Goal: Task Accomplishment & Management: Use online tool/utility

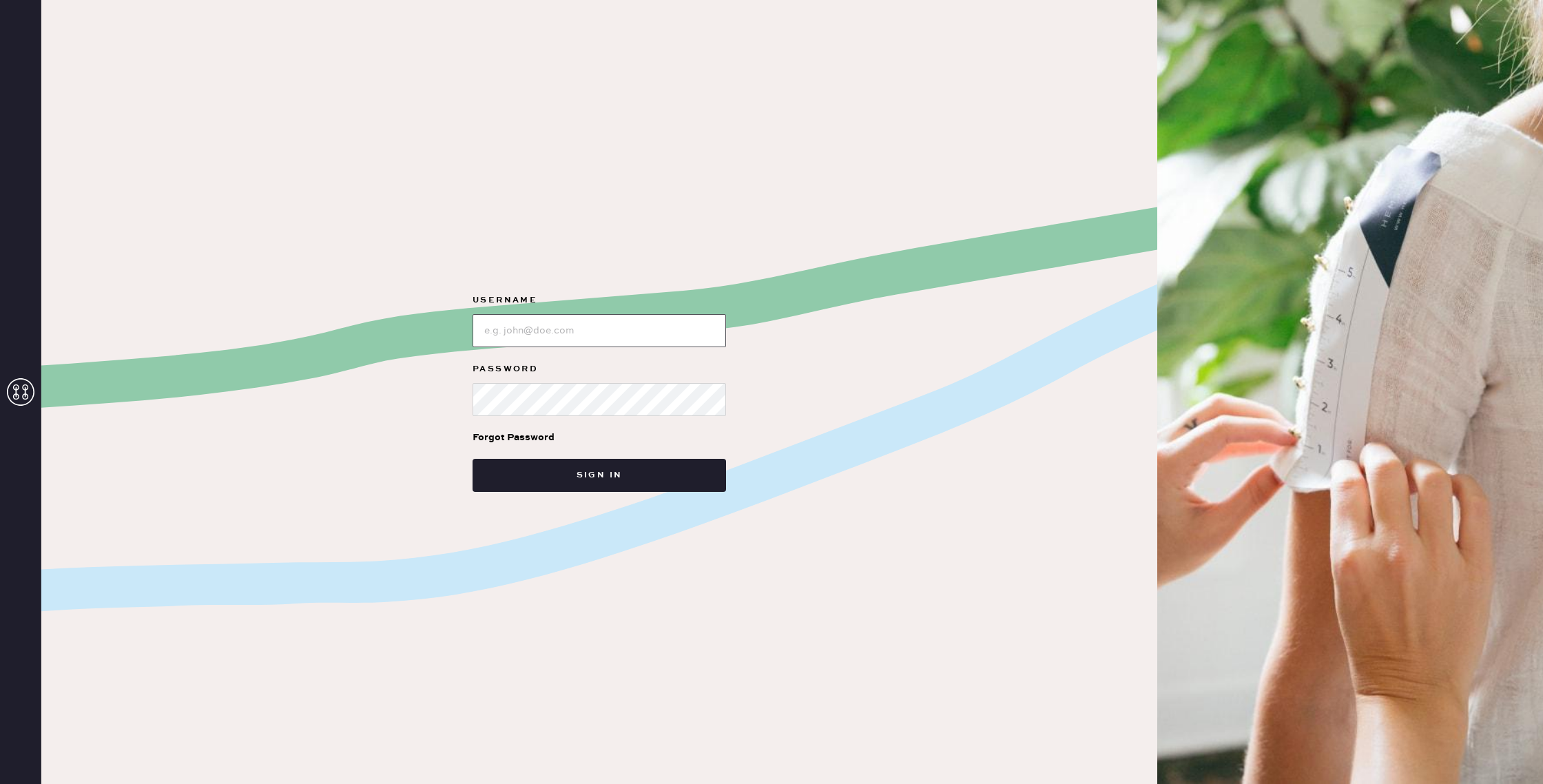
click at [590, 336] on input "loginName" at bounding box center [599, 330] width 253 height 33
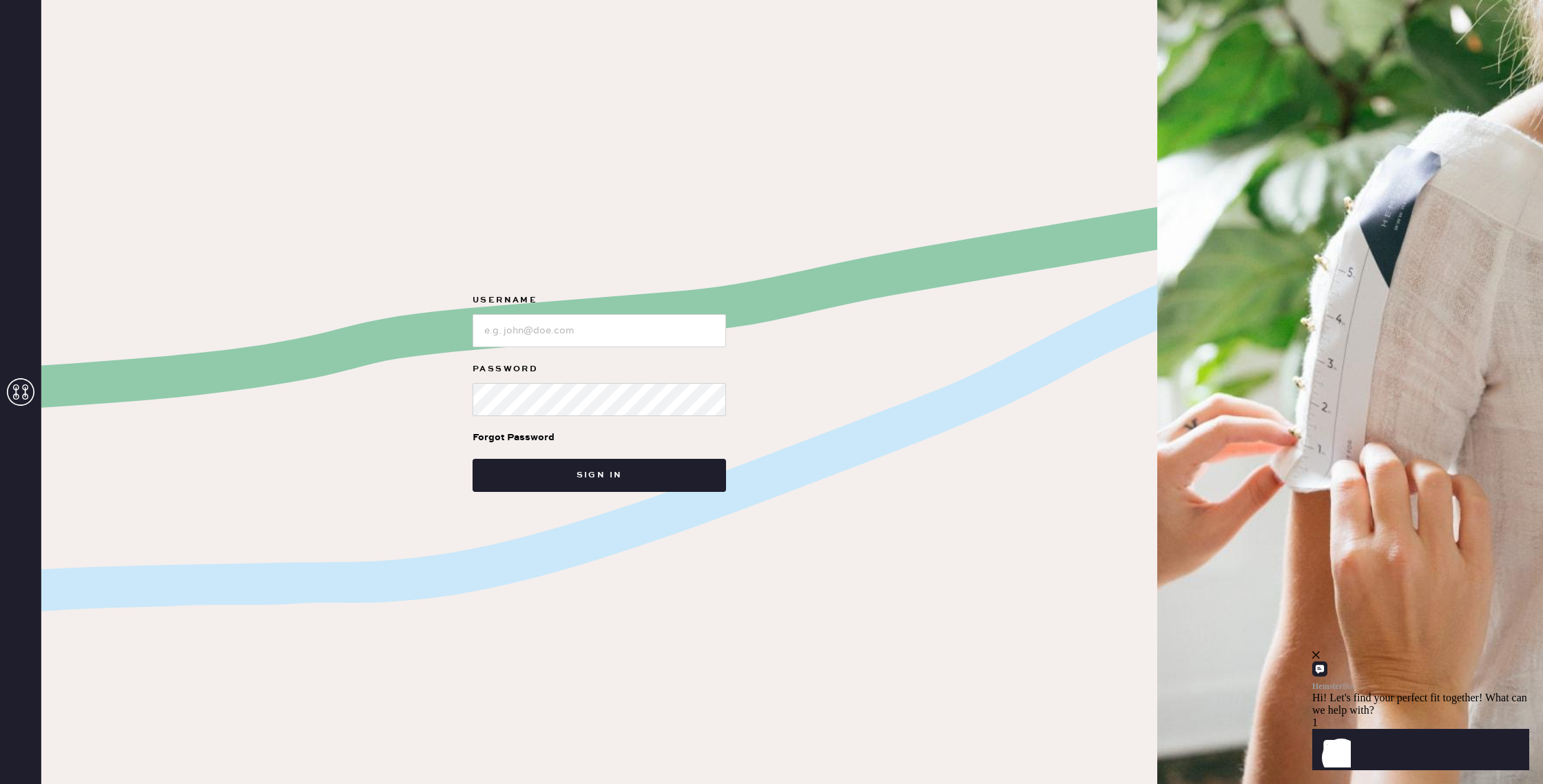
click at [188, 352] on div "Username Password Forgot Password Sign in" at bounding box center [599, 392] width 1116 height 784
click at [27, 392] on icon at bounding box center [20, 392] width 27 height 27
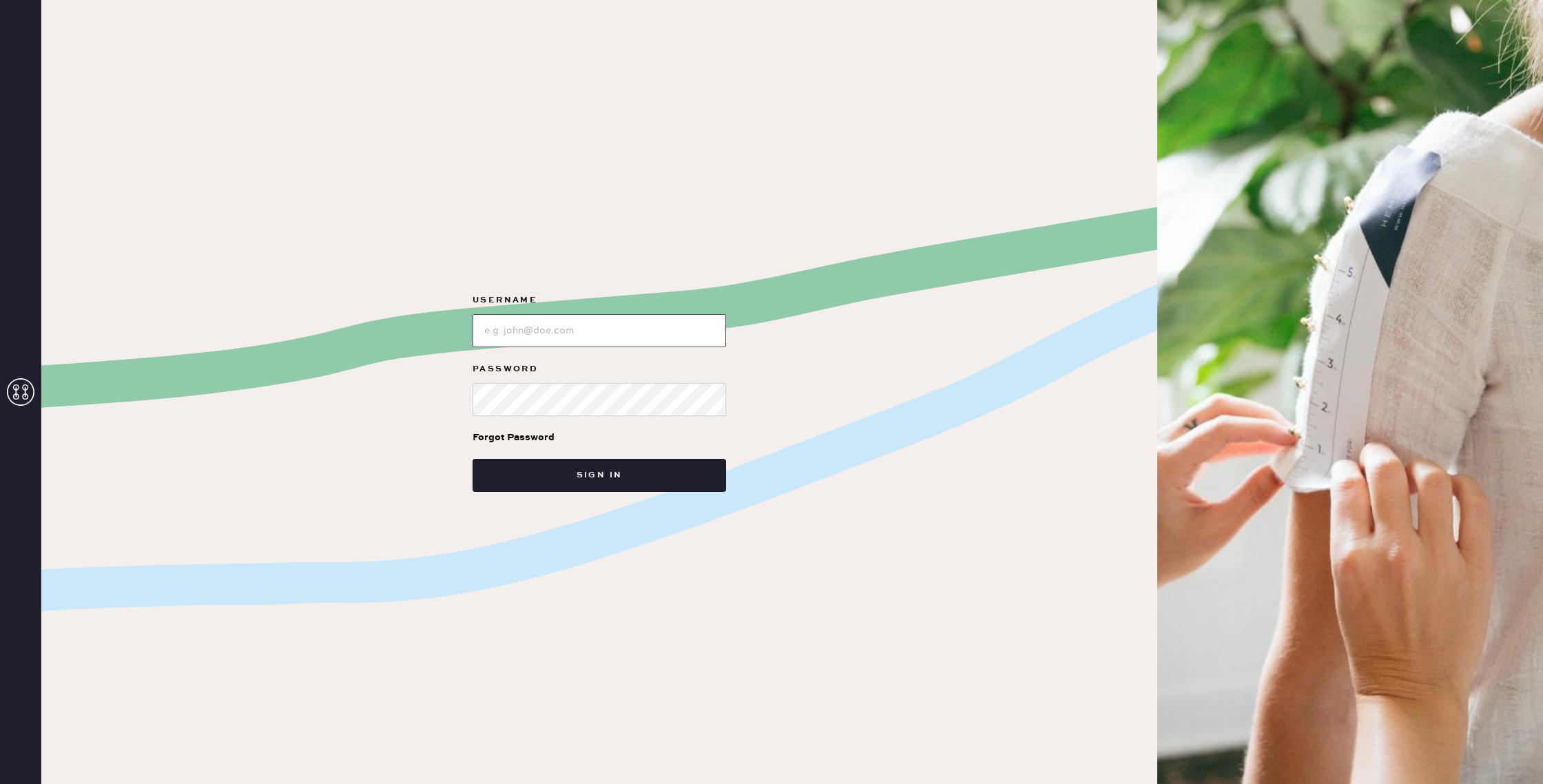
click at [633, 323] on input "loginName" at bounding box center [599, 330] width 253 height 33
click at [583, 328] on input "loginName" at bounding box center [599, 330] width 253 height 33
type input "reformationbethesdarow"
click at [600, 475] on button "Sign in" at bounding box center [599, 475] width 253 height 33
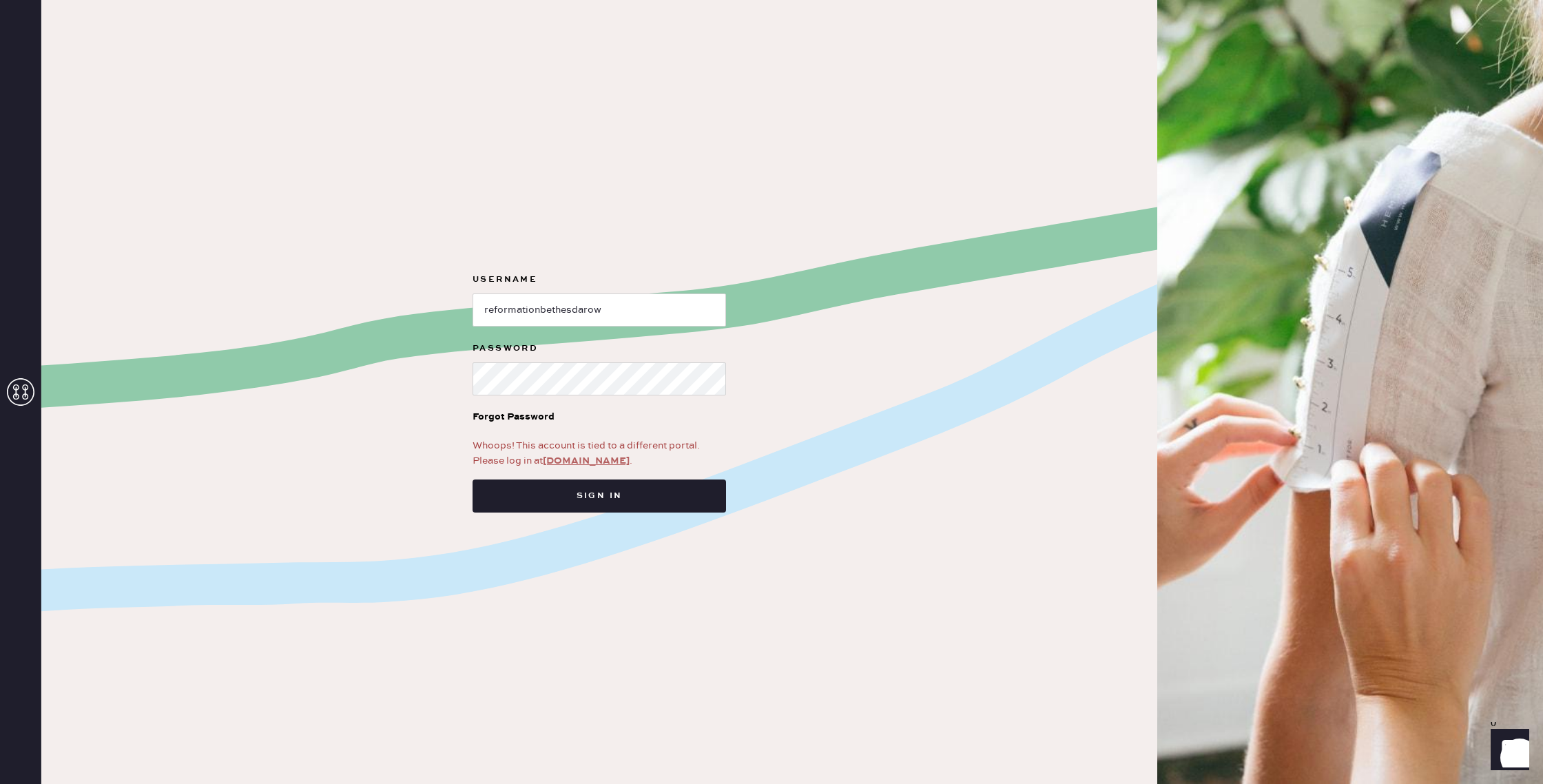
click at [582, 461] on link "[DOMAIN_NAME]" at bounding box center [586, 461] width 87 height 13
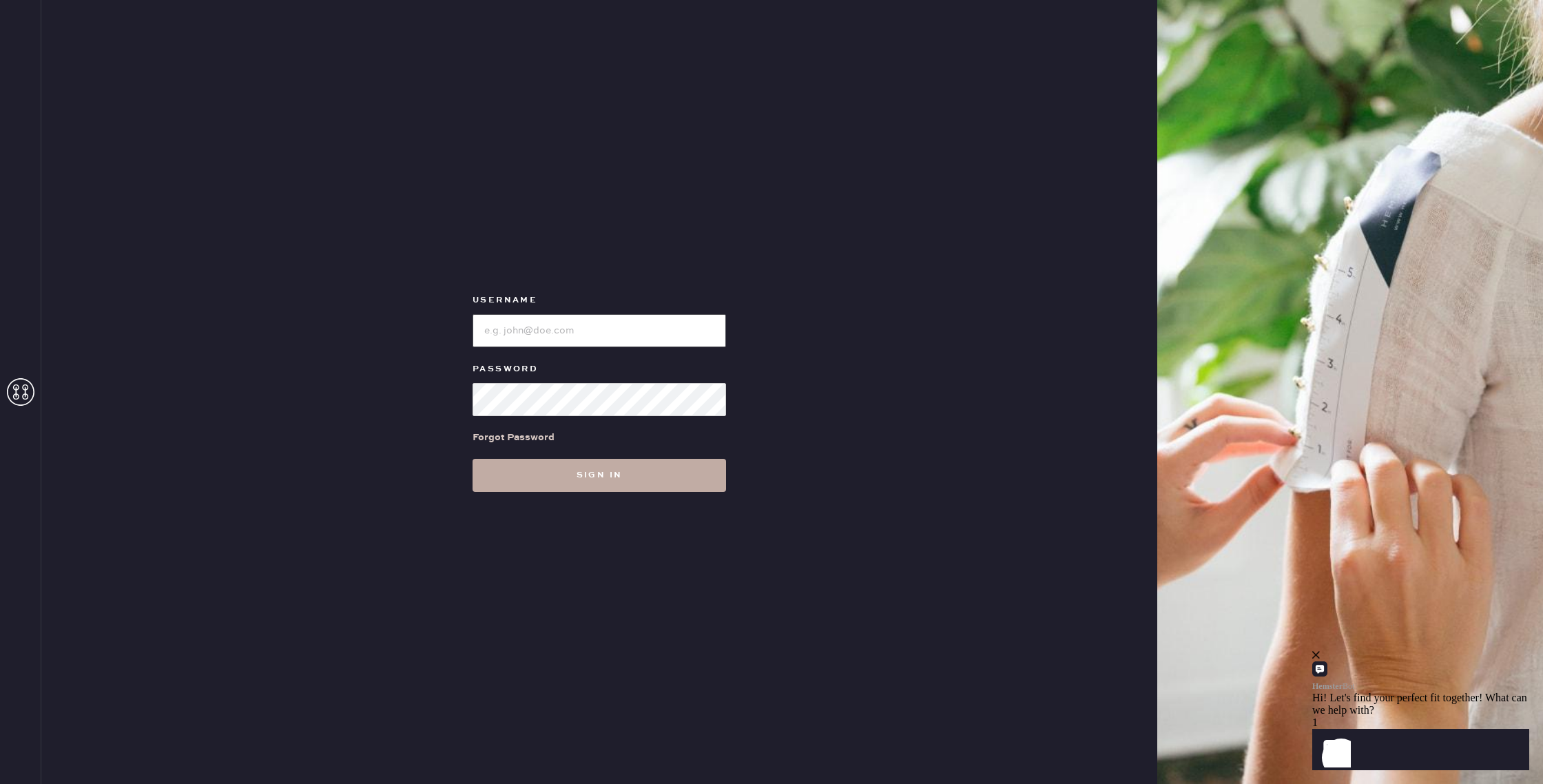
type input "reformationbethesdarow"
click at [672, 478] on button "Sign in" at bounding box center [599, 475] width 253 height 33
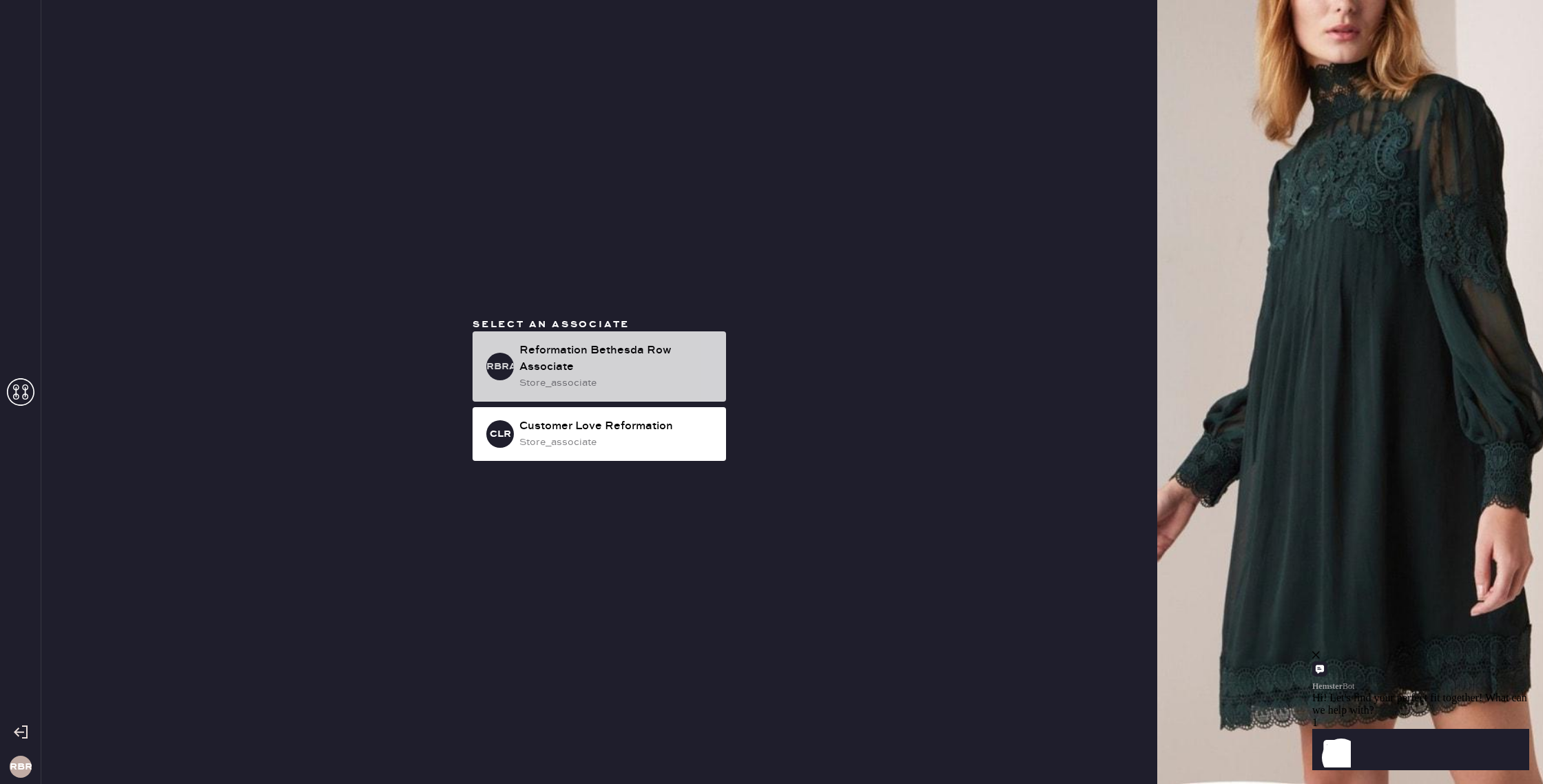
click at [622, 355] on div "Reformation Bethesda Row Associate" at bounding box center [617, 358] width 195 height 33
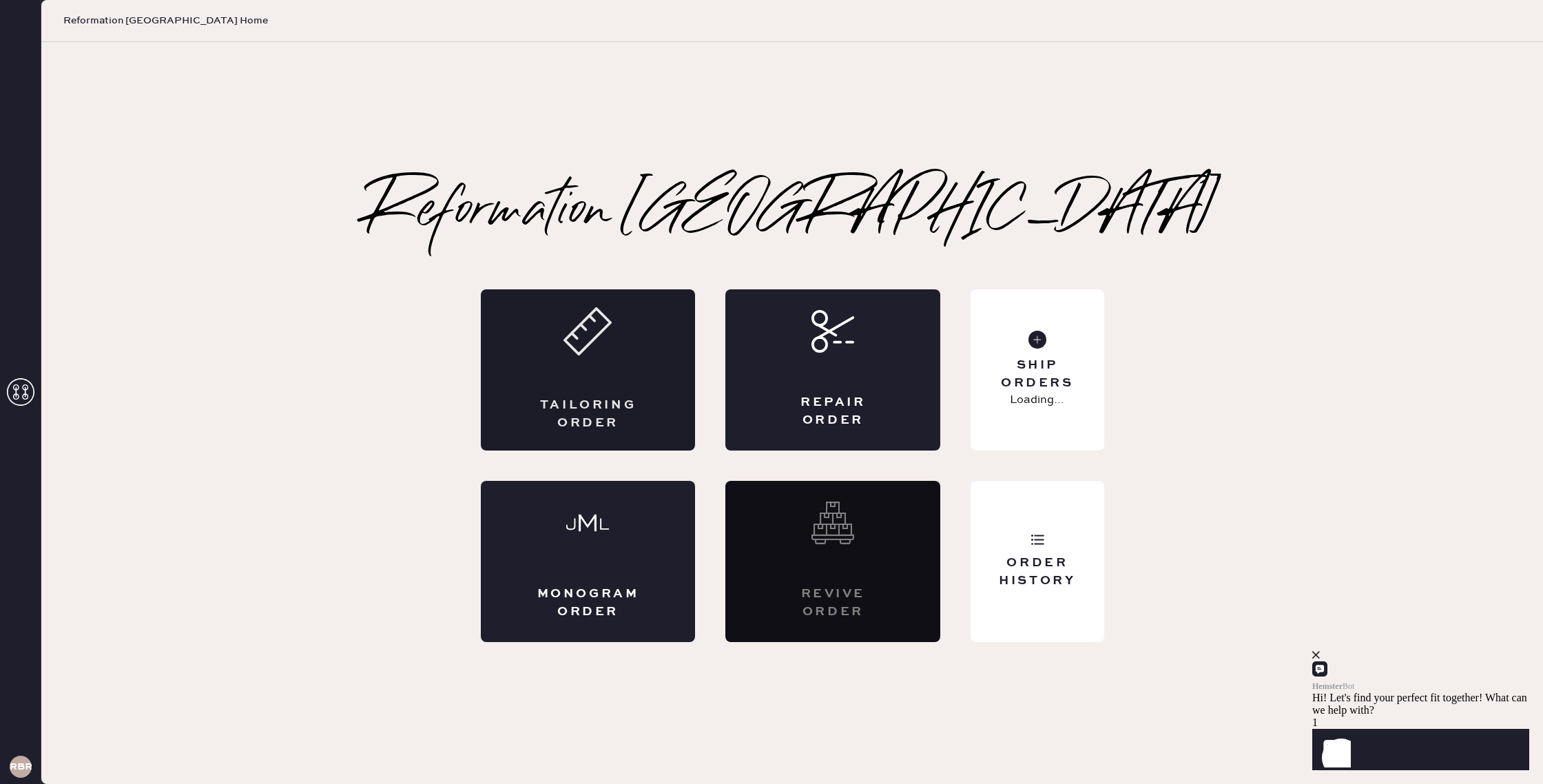
click at [614, 404] on div "Tailoring Order" at bounding box center [588, 413] width 105 height 34
click at [1030, 369] on div "Ship Orders" at bounding box center [1037, 373] width 111 height 34
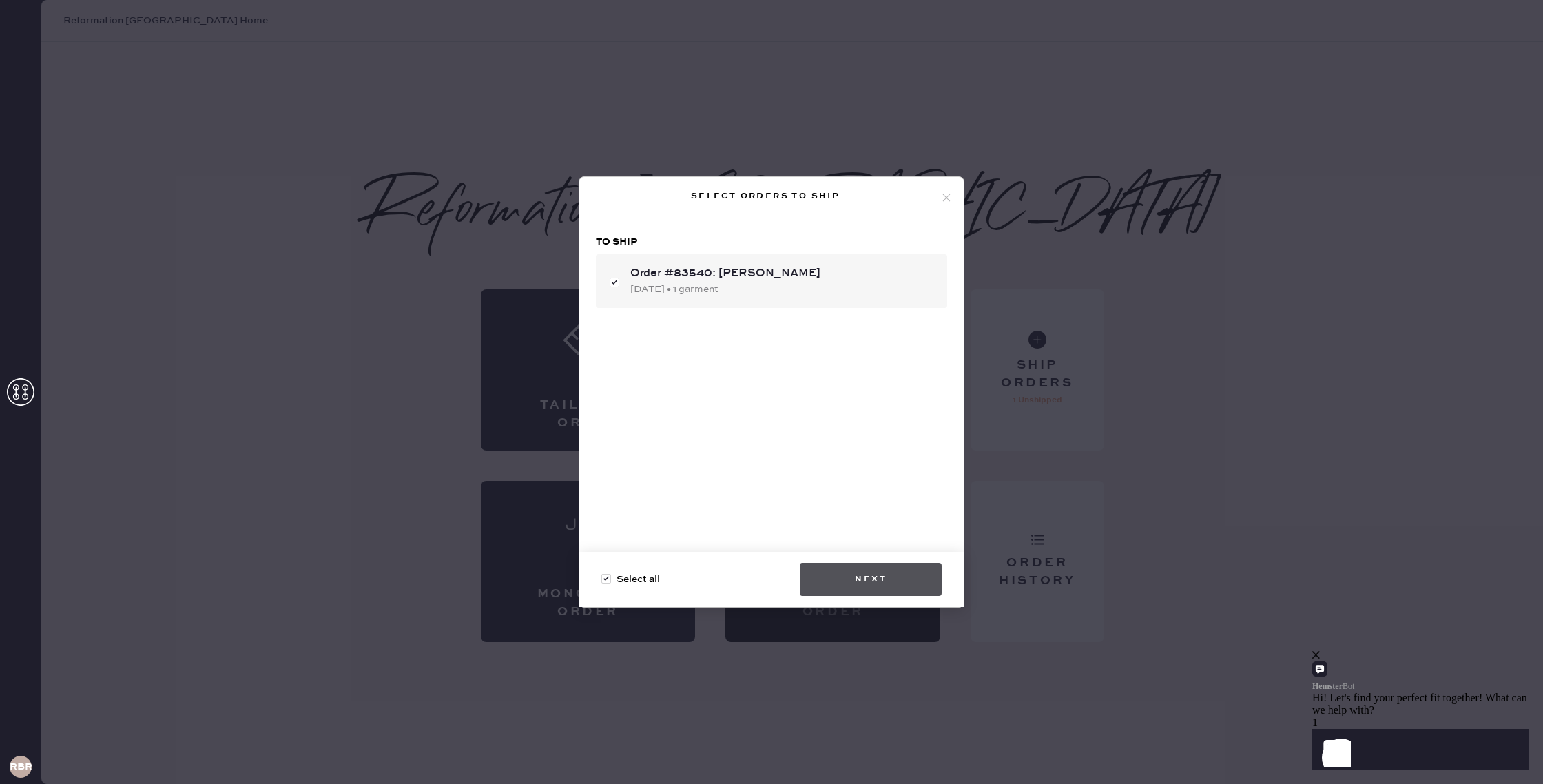
click at [896, 574] on button "Next" at bounding box center [870, 579] width 142 height 33
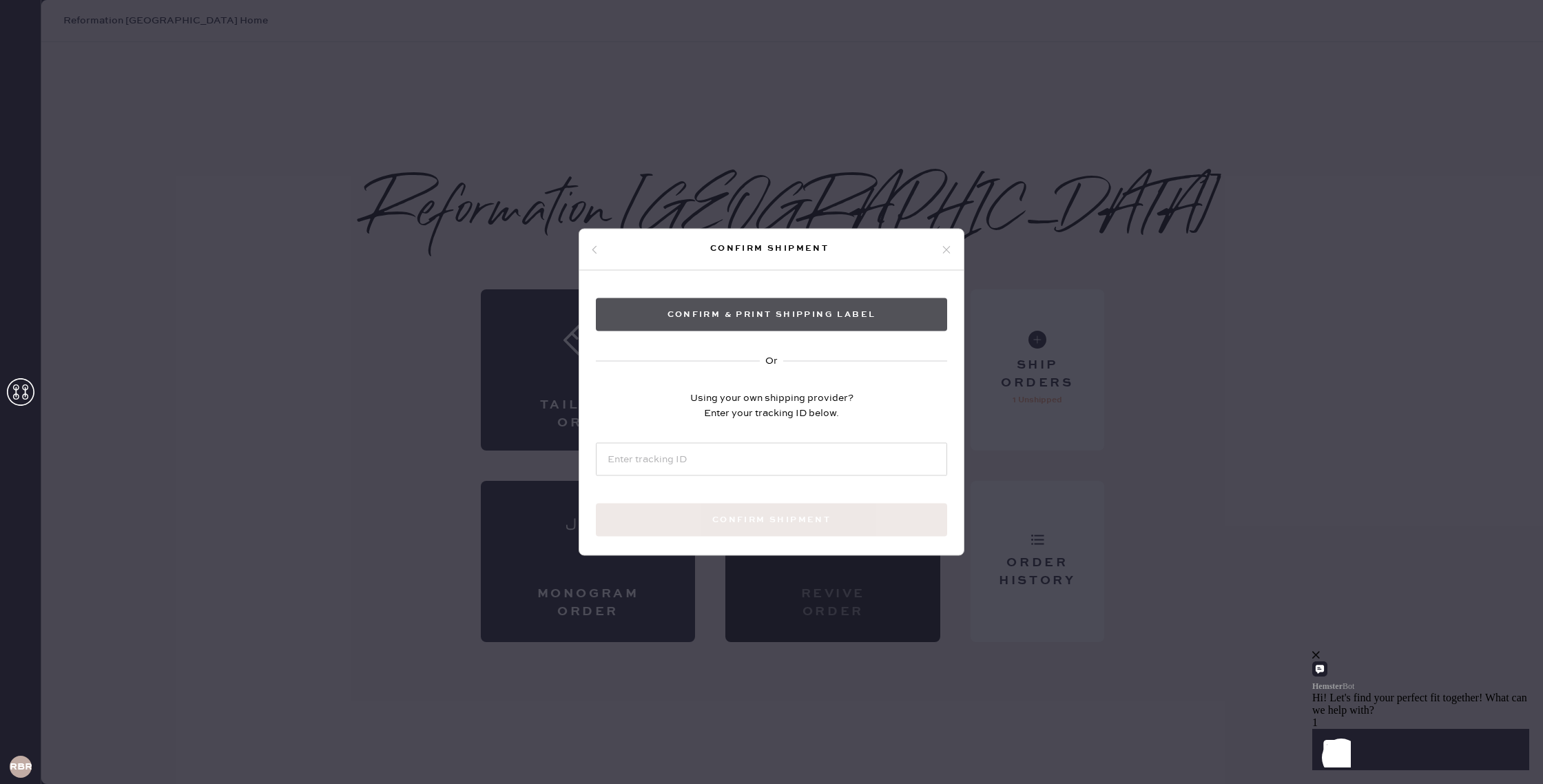
click at [818, 316] on button "Confirm & Print shipping label" at bounding box center [771, 314] width 351 height 33
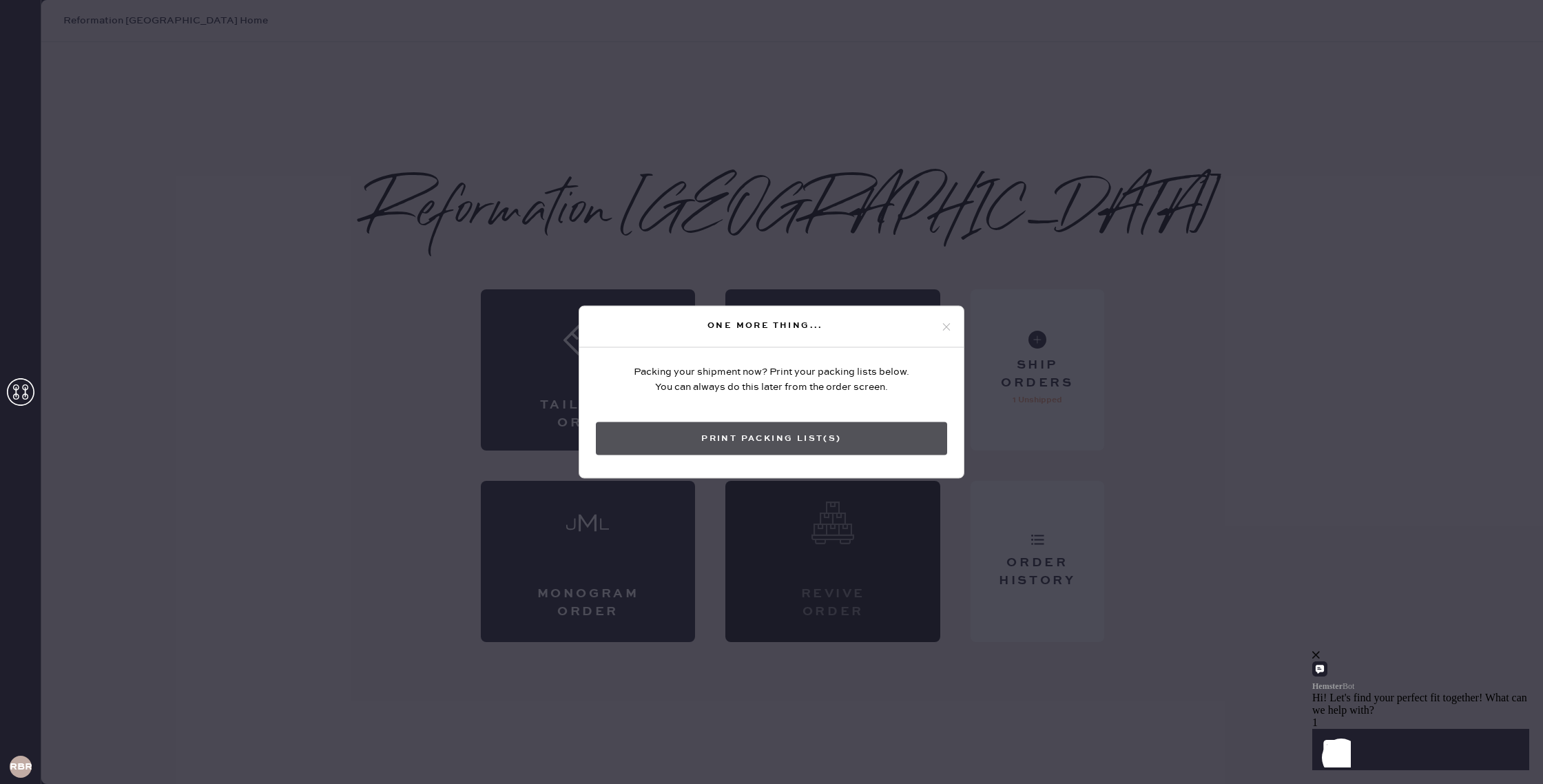
click at [857, 447] on button "Print Packing List(s)" at bounding box center [771, 438] width 351 height 33
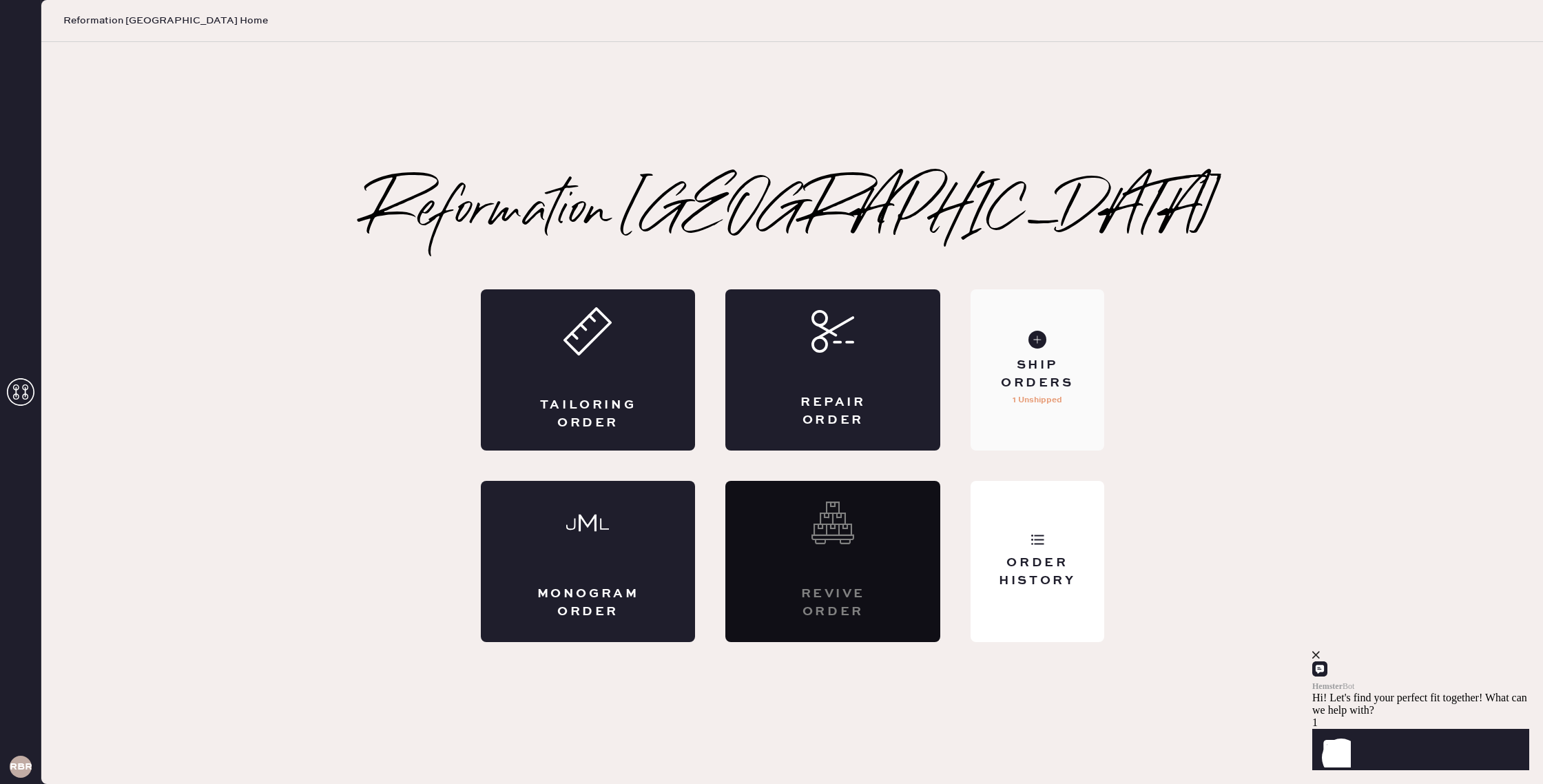
click at [1051, 387] on div "Ship Orders" at bounding box center [1037, 373] width 111 height 34
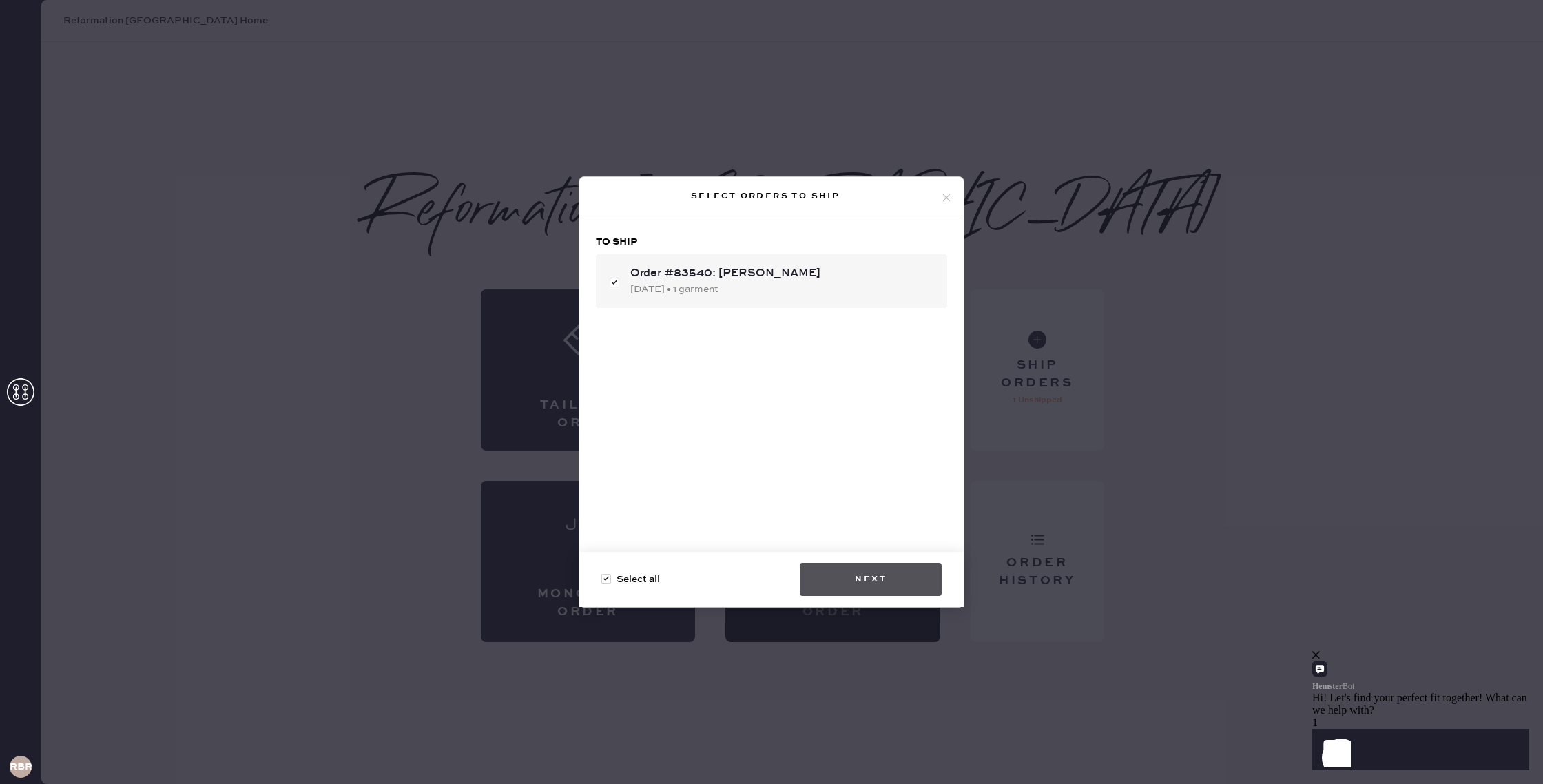
click at [899, 583] on button "Next" at bounding box center [870, 579] width 142 height 33
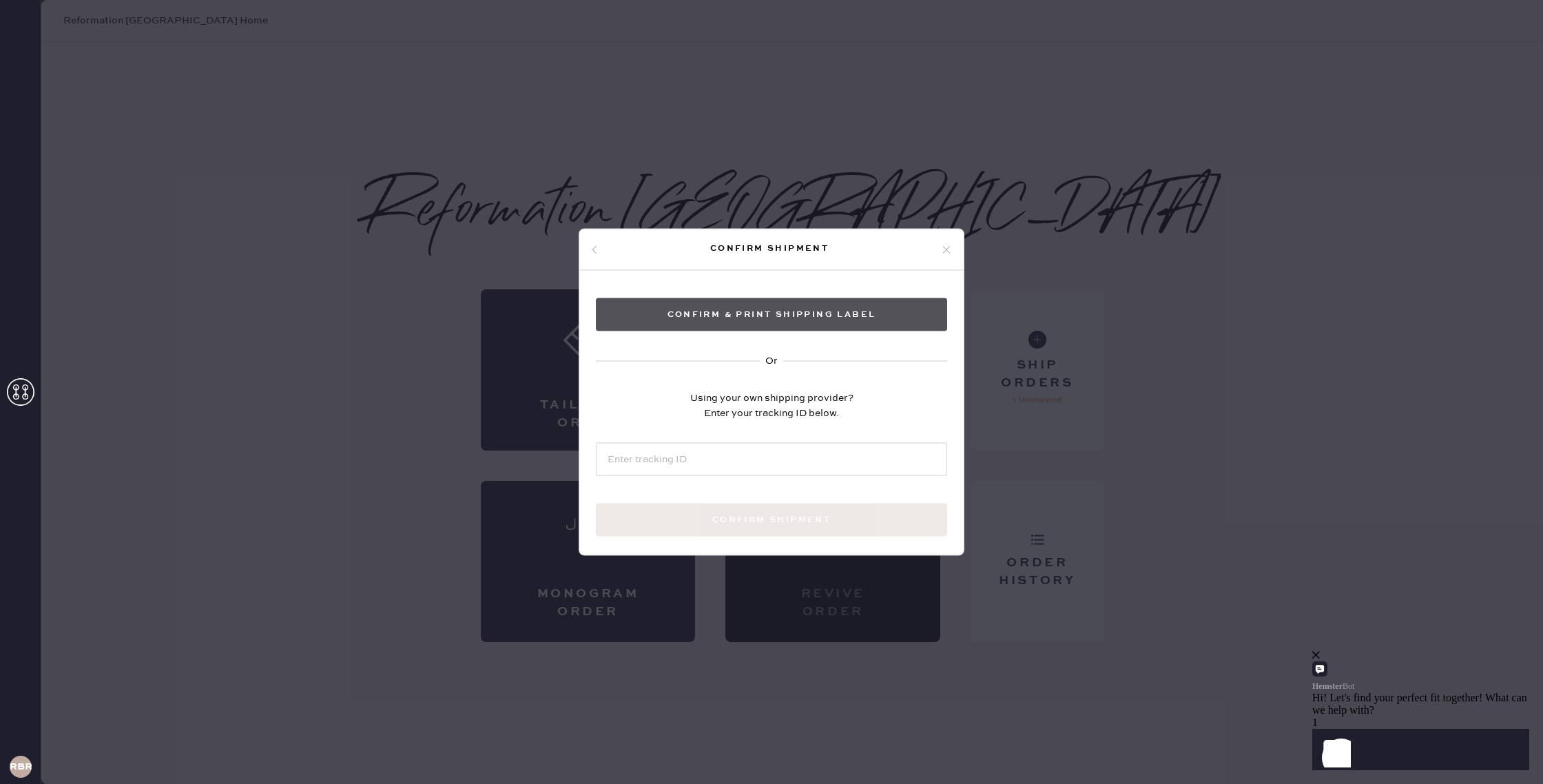
click at [767, 313] on button "Confirm & Print shipping label" at bounding box center [771, 314] width 351 height 33
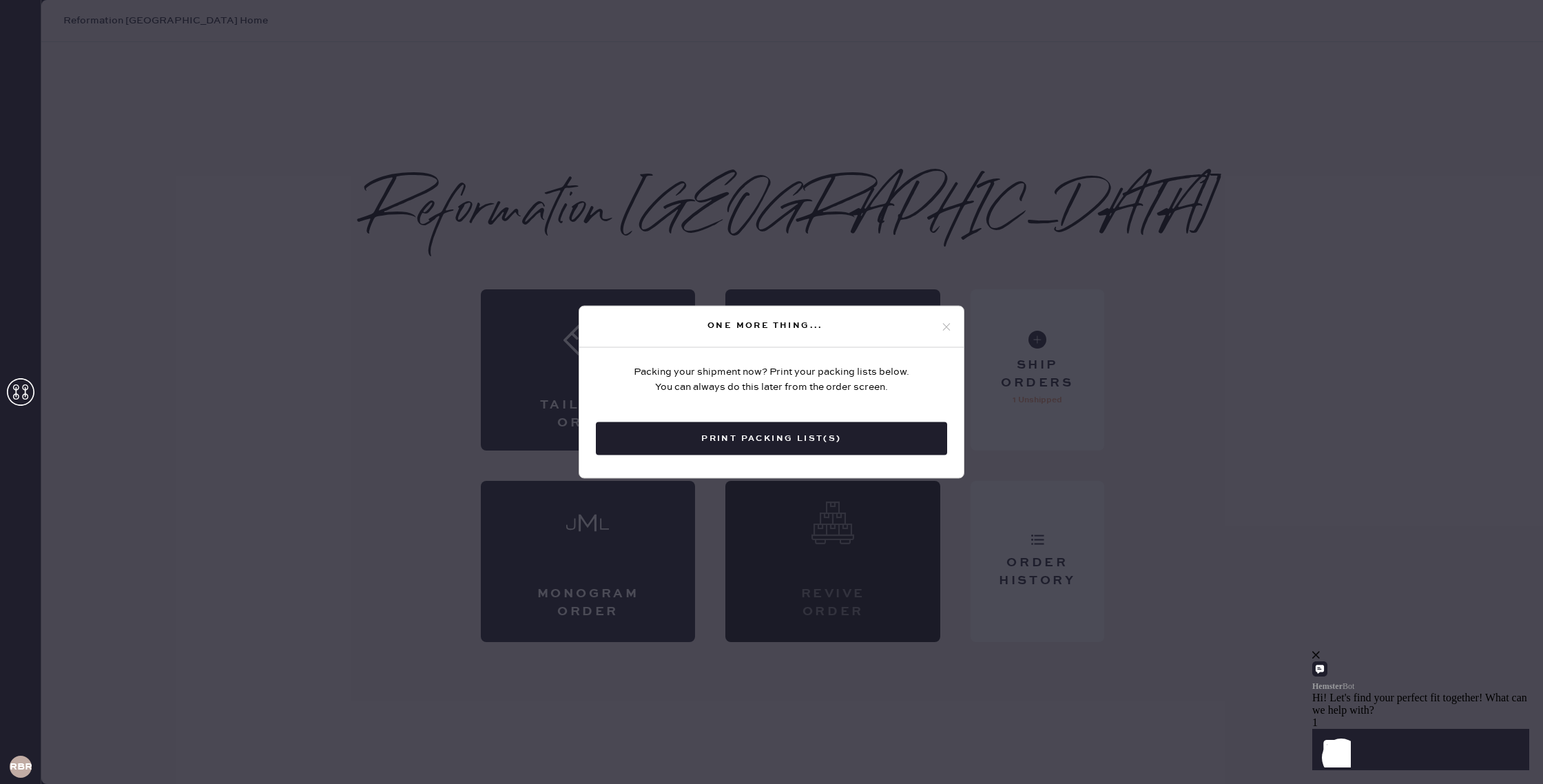
click at [940, 323] on icon at bounding box center [946, 327] width 13 height 13
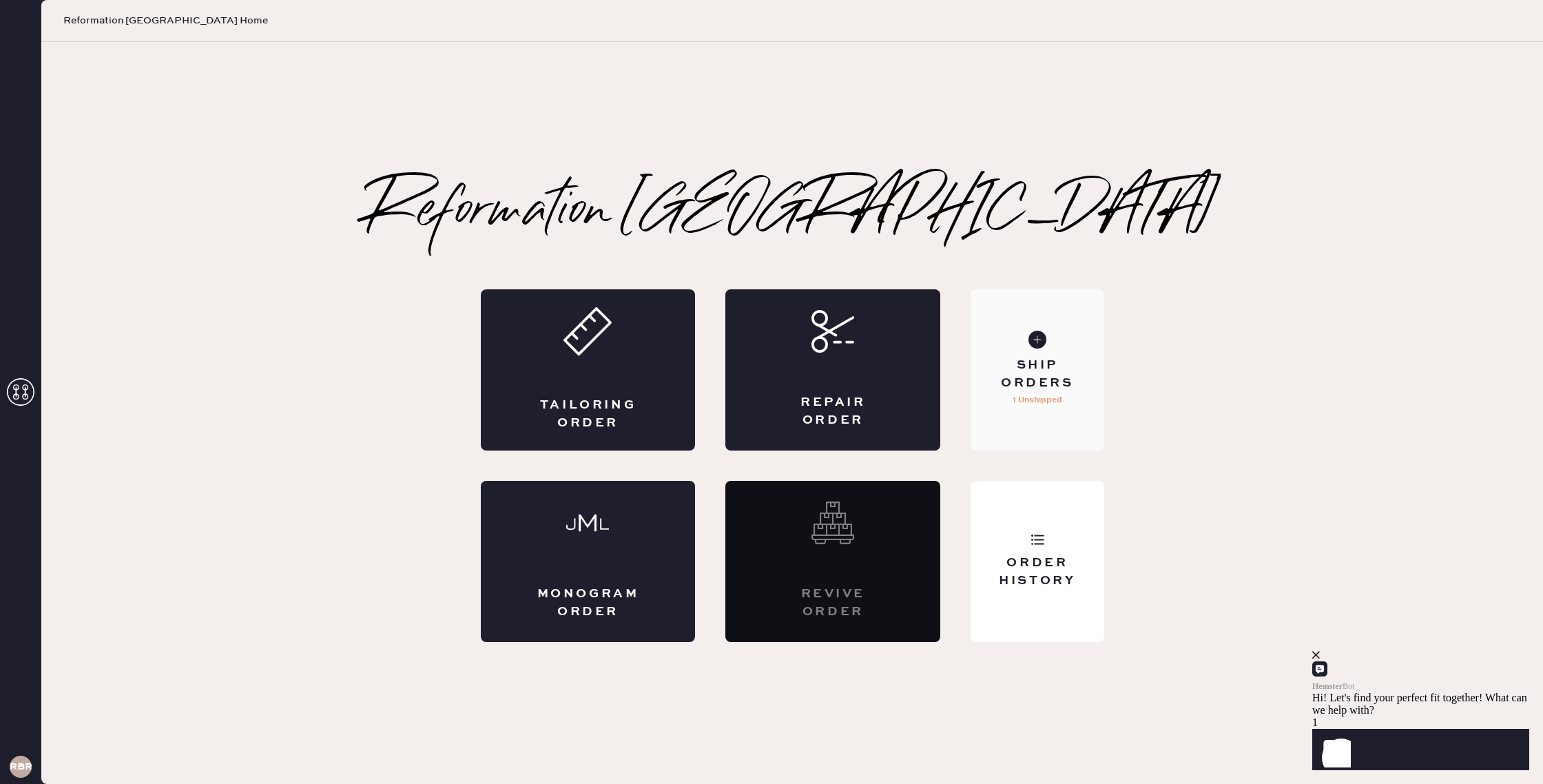
click at [1031, 345] on use at bounding box center [1038, 339] width 18 height 18
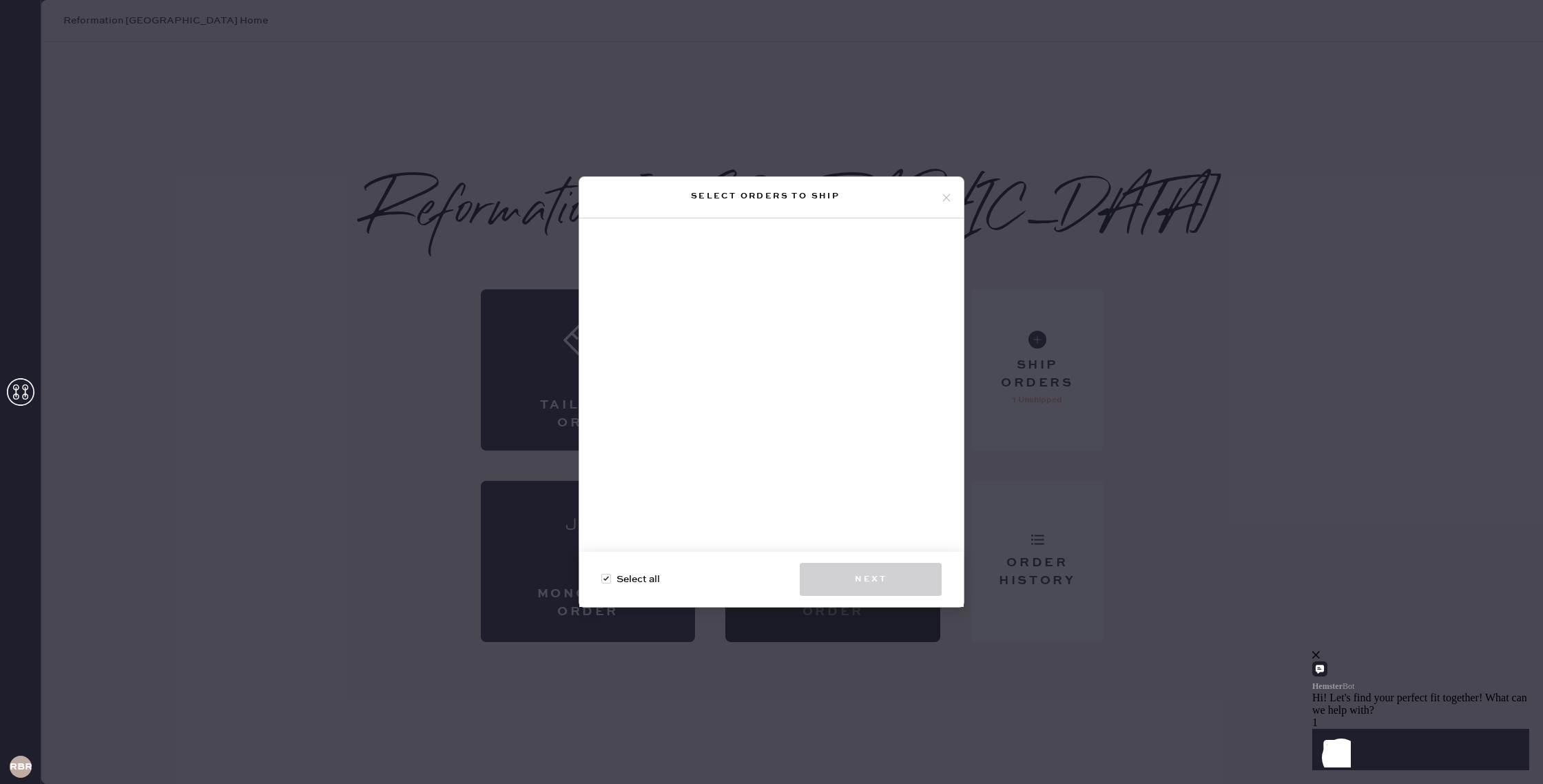
click at [947, 195] on icon at bounding box center [946, 198] width 13 height 13
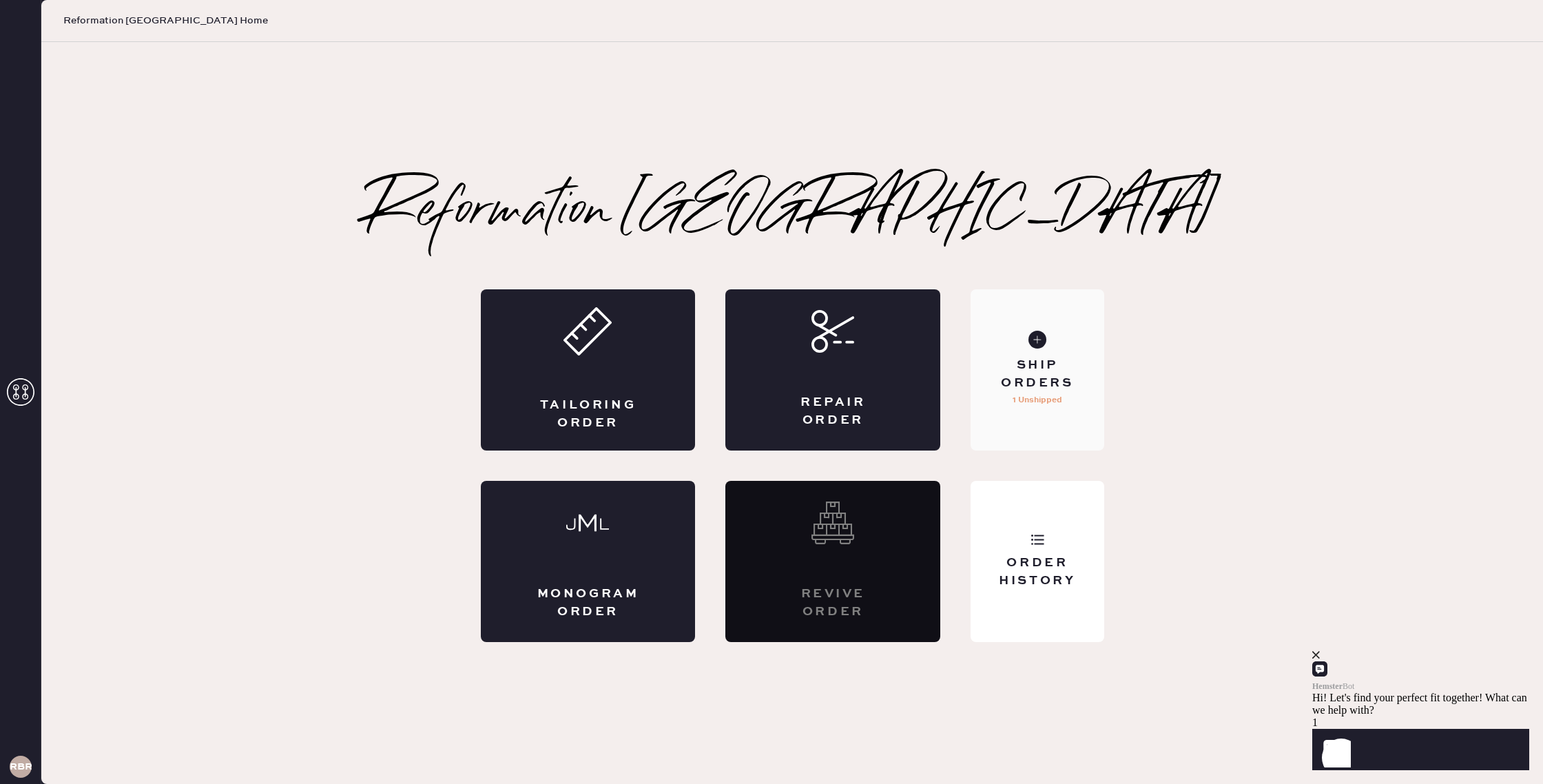
click at [1057, 397] on p "1 Unshipped" at bounding box center [1037, 400] width 50 height 17
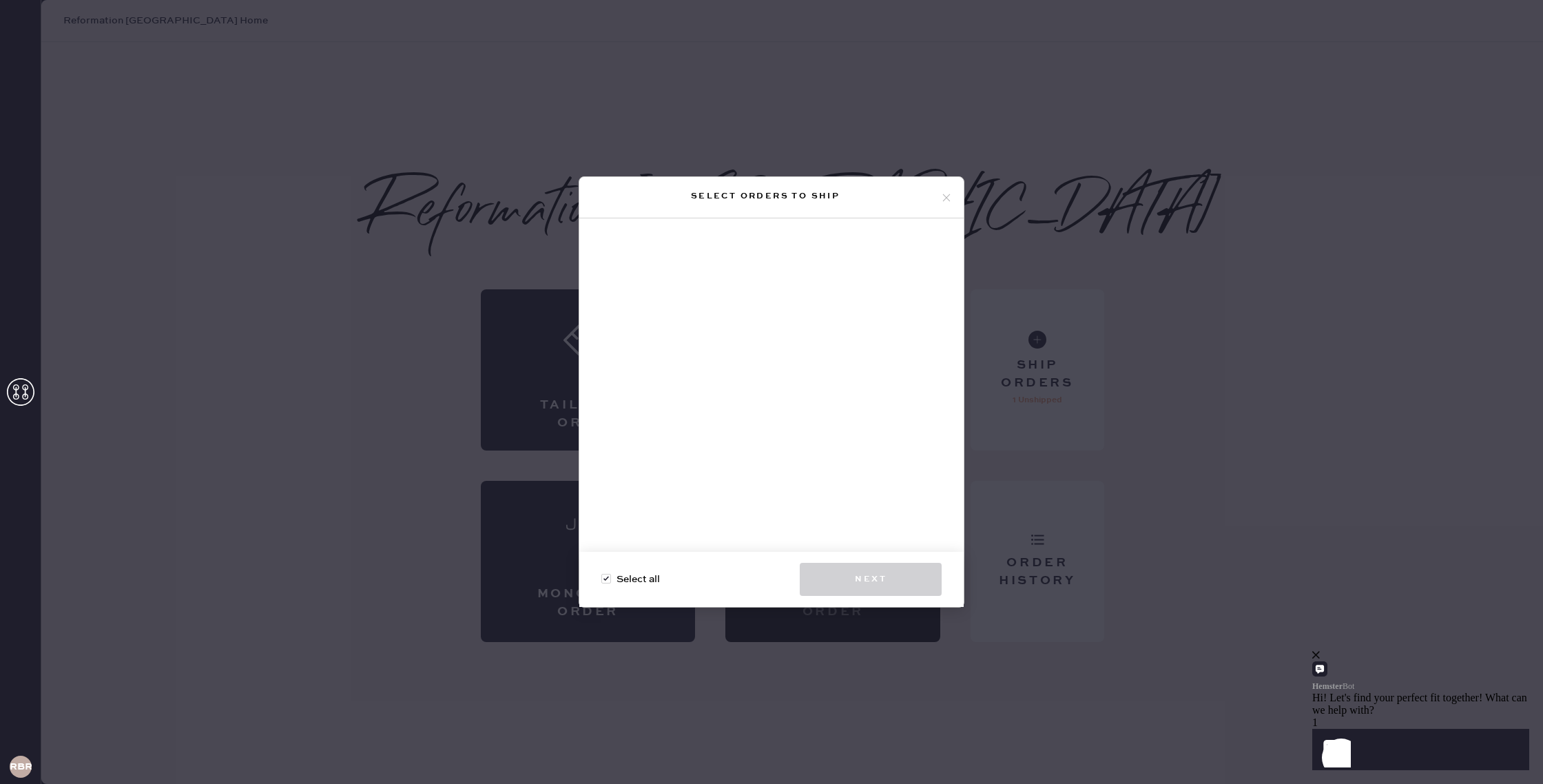
click at [947, 199] on icon at bounding box center [946, 198] width 13 height 13
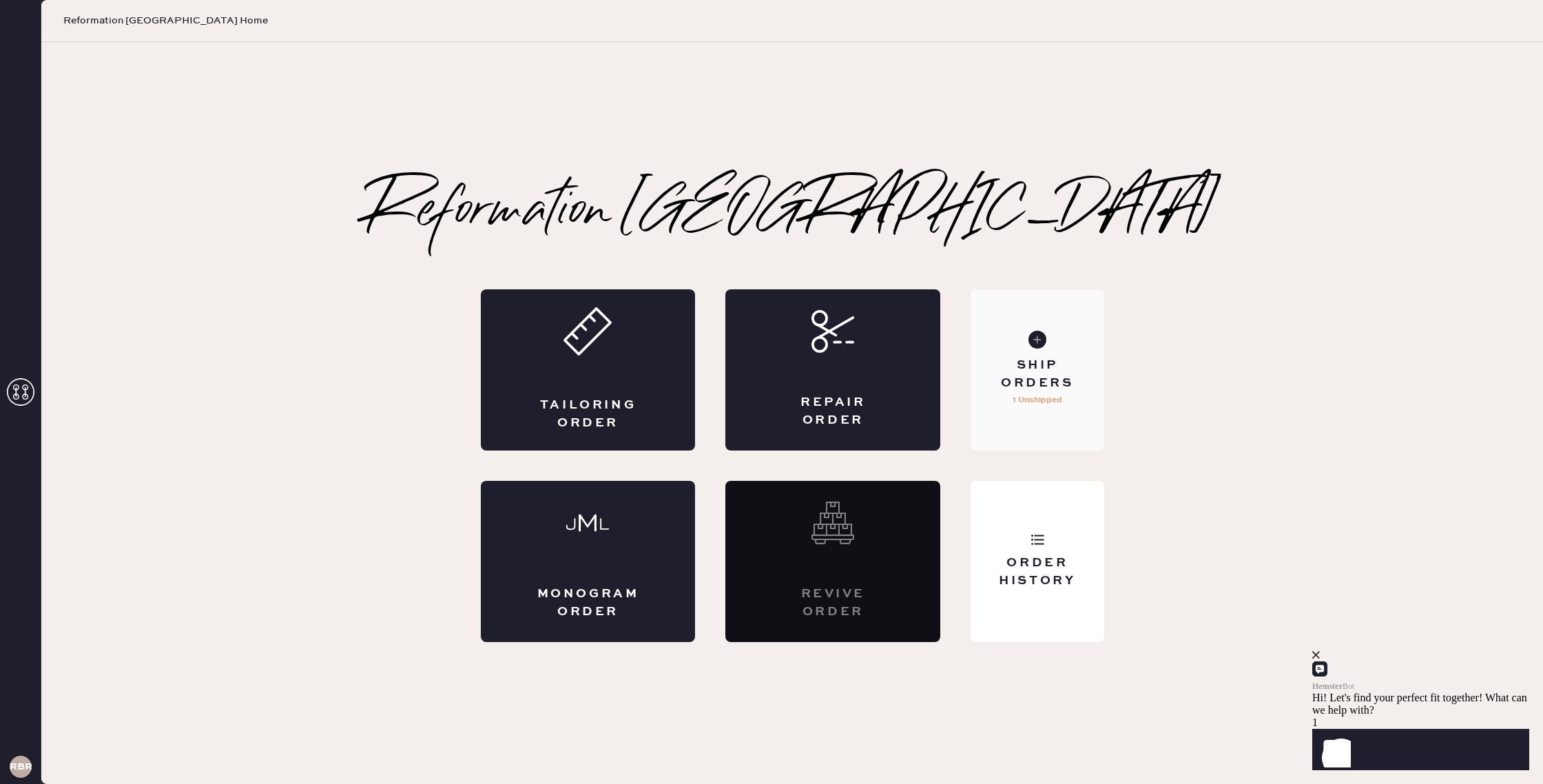
click at [1066, 394] on div "Ship Orders 1 Unshipped" at bounding box center [1037, 369] width 133 height 161
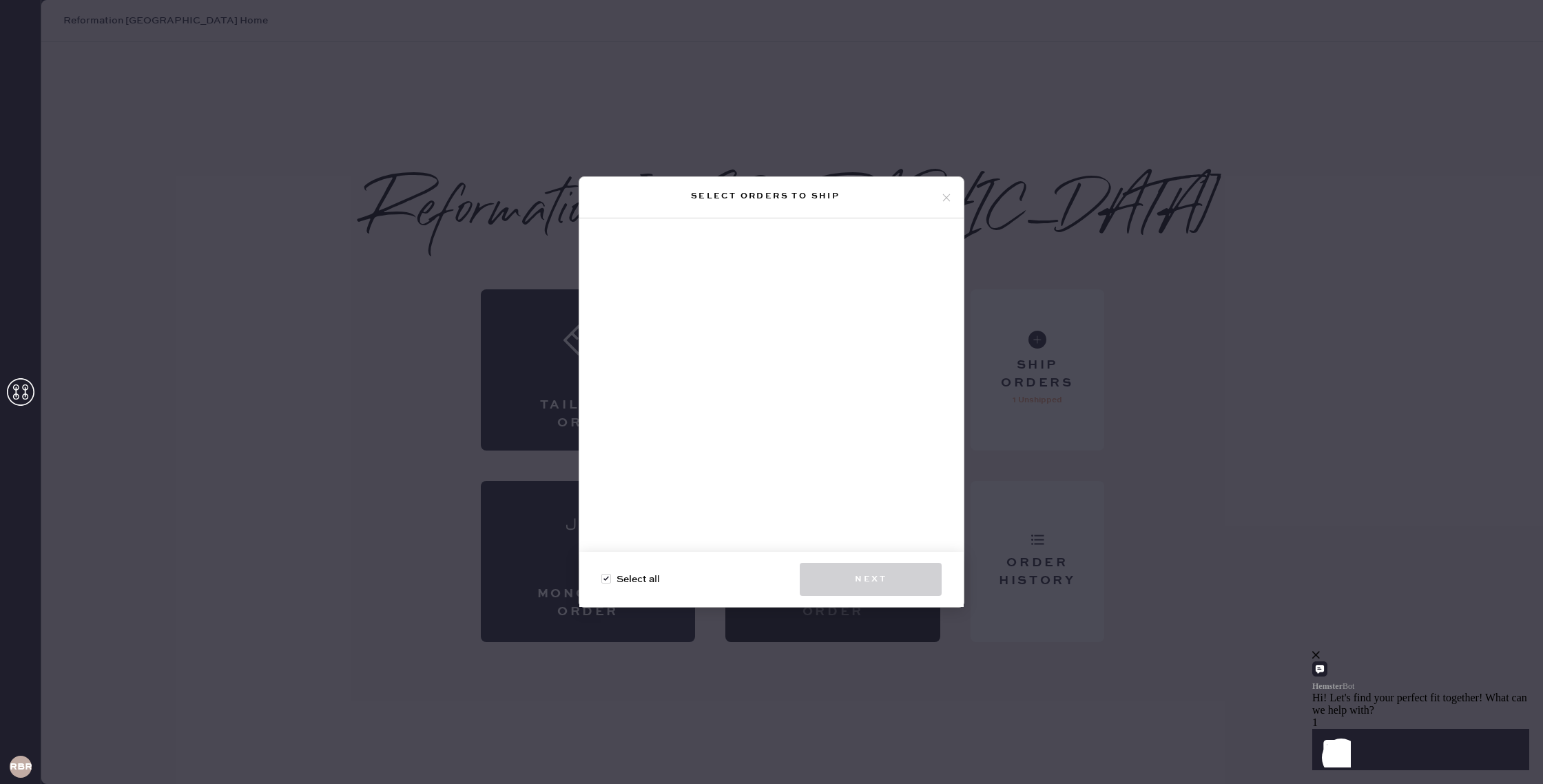
drag, startPoint x: 945, startPoint y: 198, endPoint x: 957, endPoint y: 235, distance: 38.9
click at [945, 199] on icon at bounding box center [946, 198] width 13 height 13
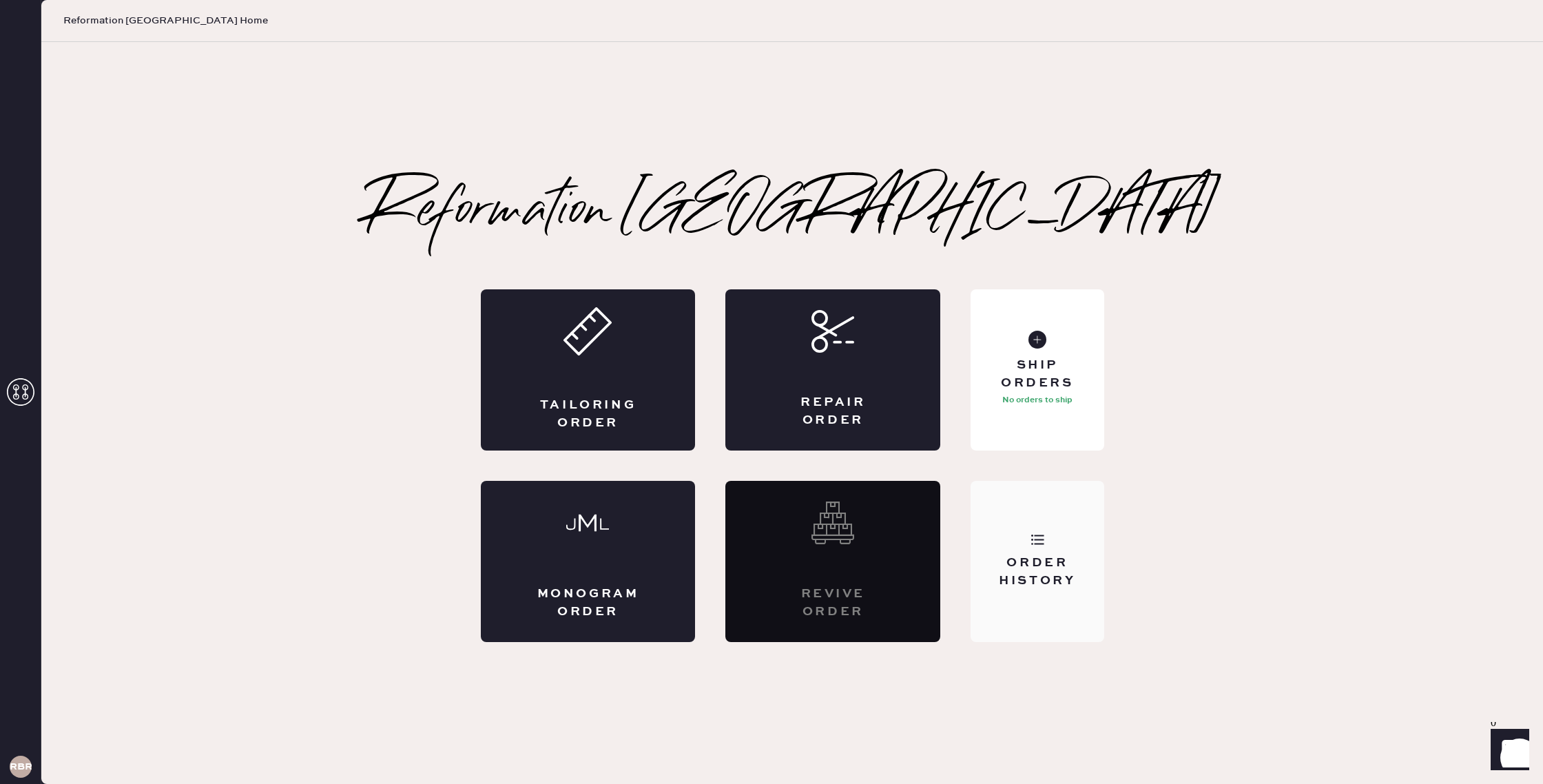
click at [1044, 596] on div "Order History" at bounding box center [1037, 561] width 133 height 161
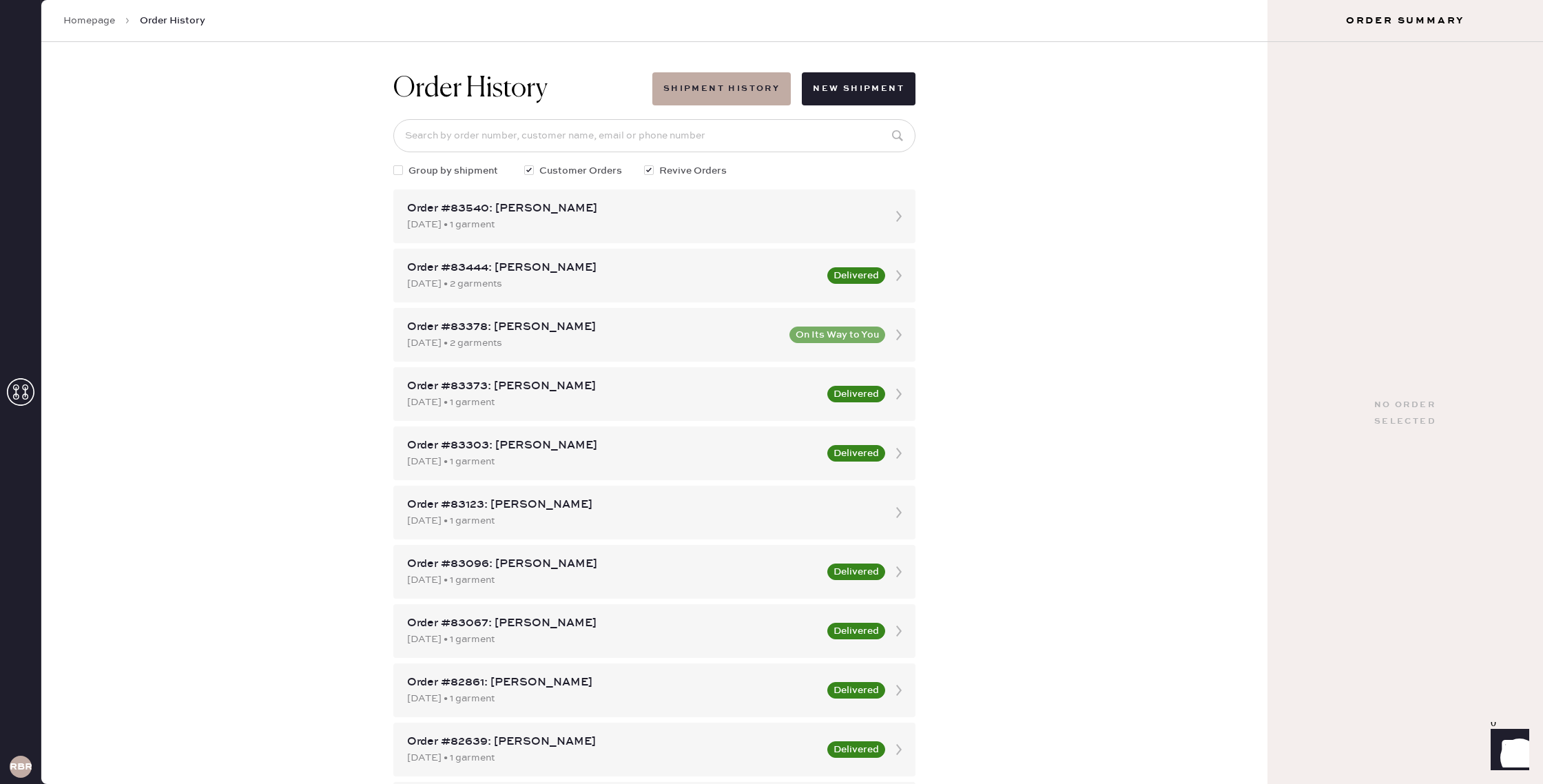
click at [399, 175] on div at bounding box center [398, 170] width 10 height 10
click at [394, 164] on input "Group by shipment" at bounding box center [393, 163] width 1 height 1
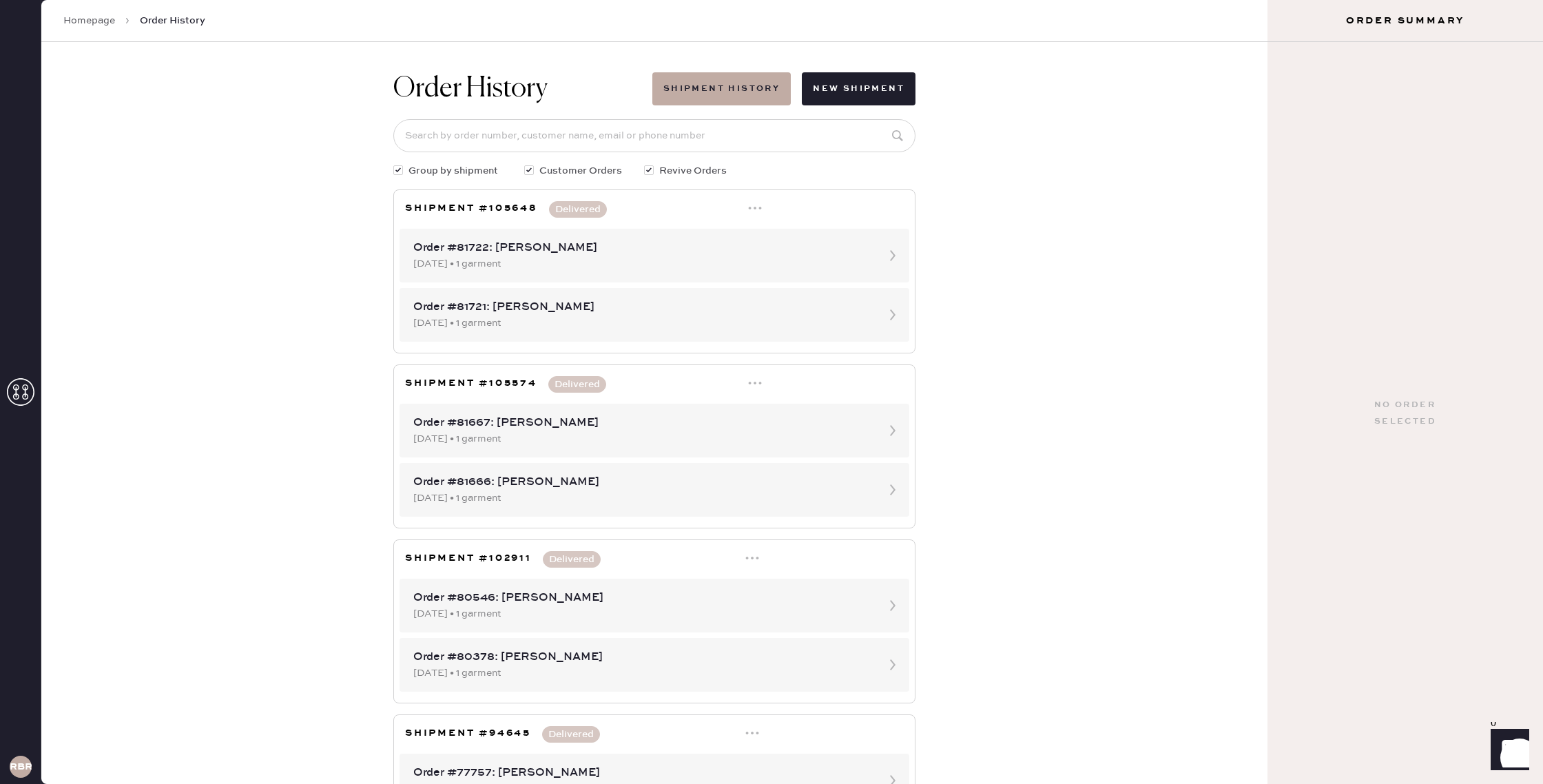
click at [398, 168] on div at bounding box center [398, 170] width 10 height 10
click at [394, 164] on input "Group by shipment" at bounding box center [393, 163] width 1 height 1
checkbox input "false"
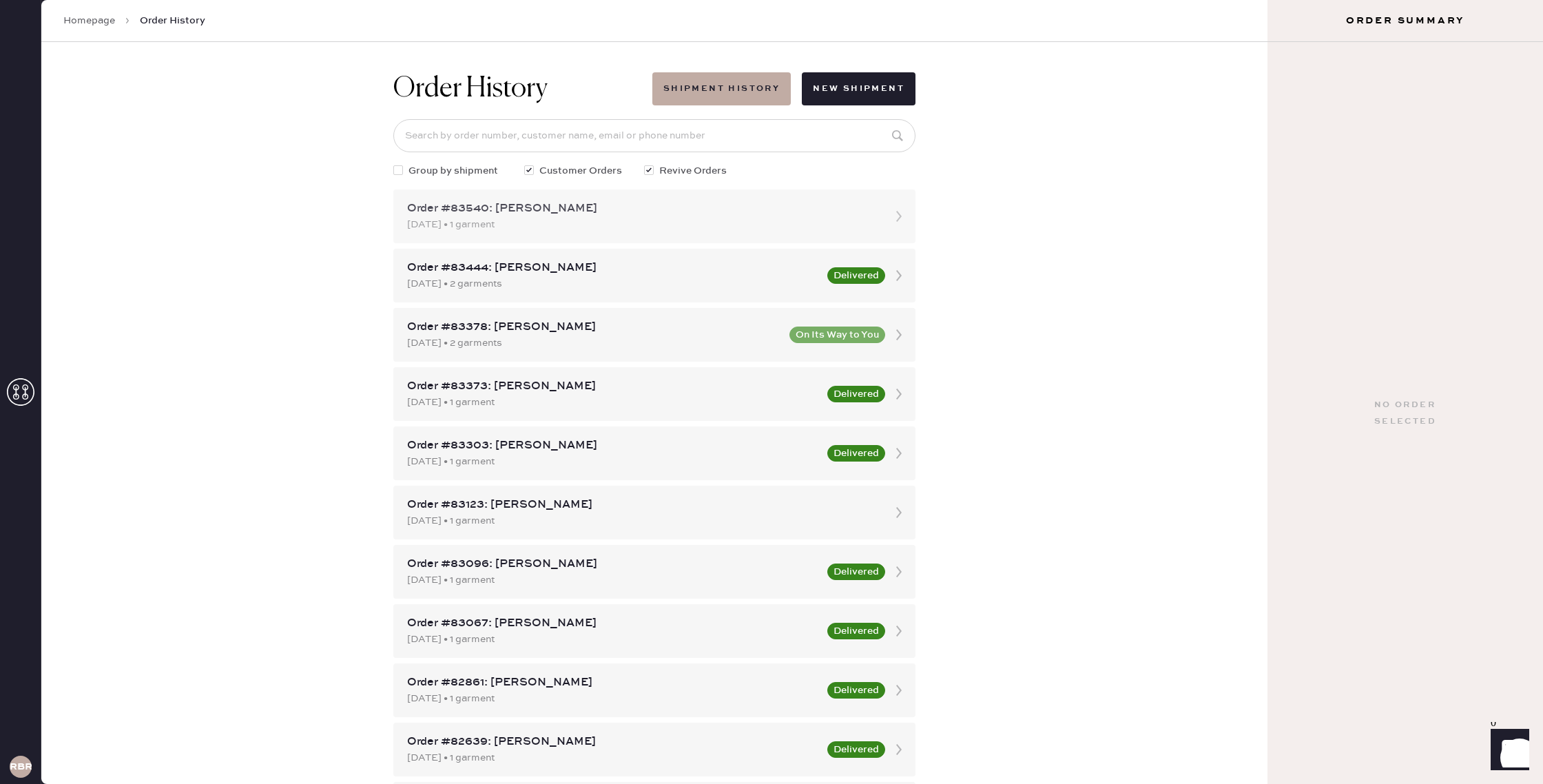
click at [652, 212] on div "Order #83540: [PERSON_NAME]" at bounding box center [642, 209] width 470 height 17
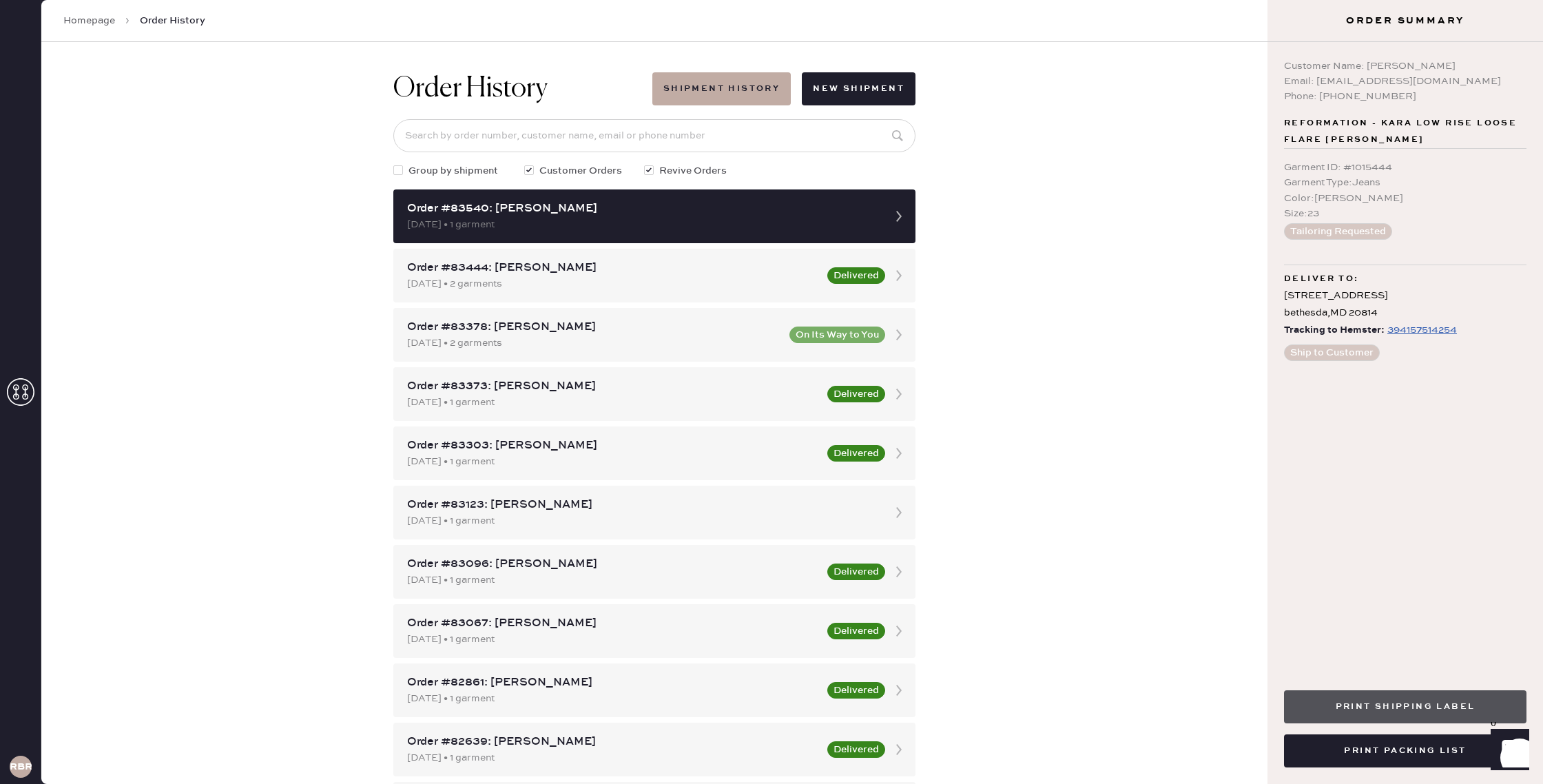
click at [1428, 709] on button "Print Shipping Label" at bounding box center [1405, 706] width 242 height 33
click at [27, 397] on use at bounding box center [20, 392] width 27 height 27
